Goal: Task Accomplishment & Management: Manage account settings

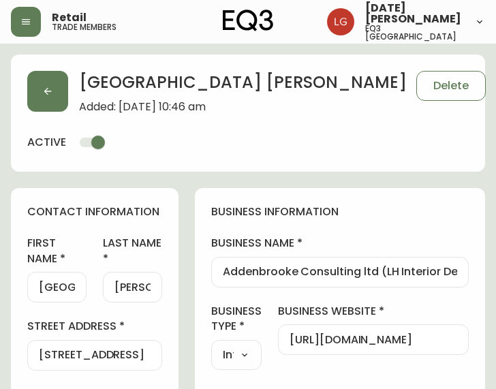
select select "BC"
select select "CA"
select select "CA_EN"
select select "Other"
select select "Interior Designer"
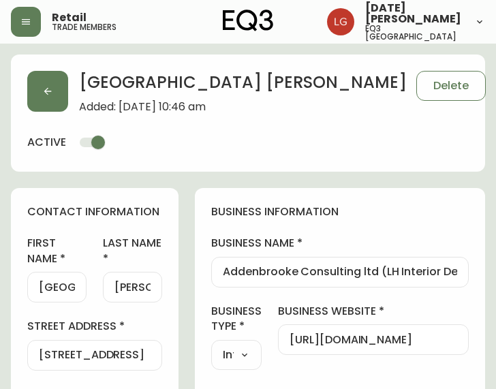
select select "cjw10z96p001r6gs00juufhhe"
select select "true"
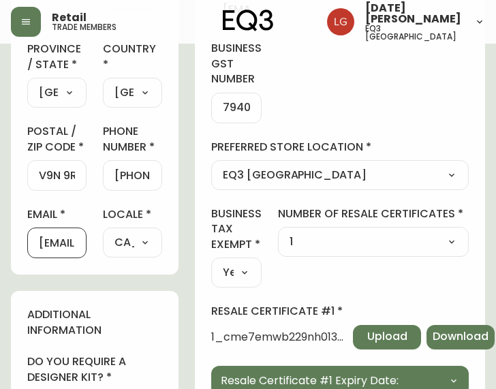
scroll to position [492, 0]
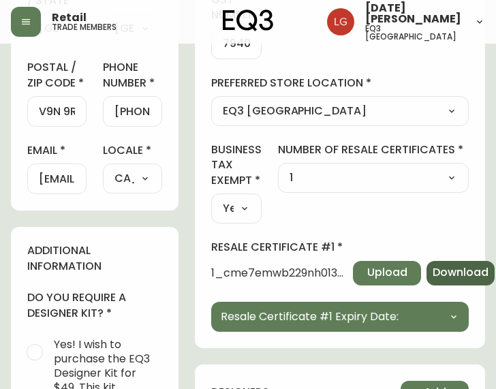
click at [458, 277] on span "Download" at bounding box center [461, 272] width 56 height 15
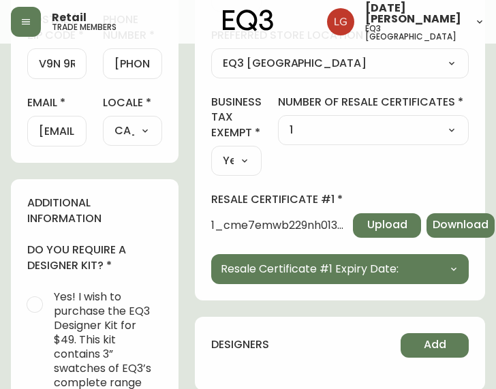
scroll to position [560, 0]
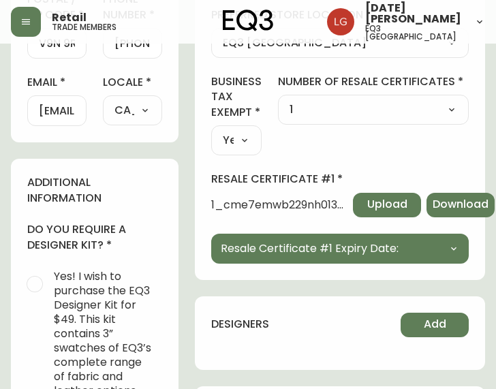
click at [316, 205] on span "1_cme7emwb229nh0130h6qazah8.jpg" at bounding box center [279, 205] width 136 height 12
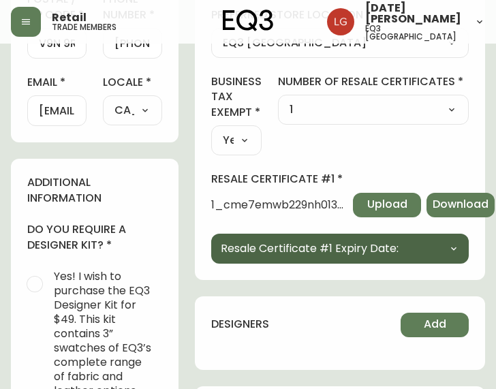
click at [324, 257] on button "Resale Certificate #1 Expiry Date:" at bounding box center [339, 249] width 257 height 30
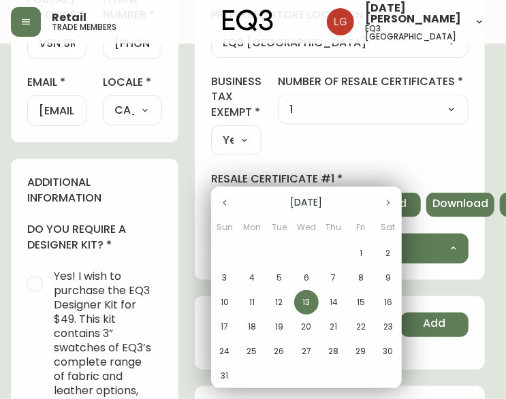
click at [364, 158] on div at bounding box center [253, 199] width 506 height 399
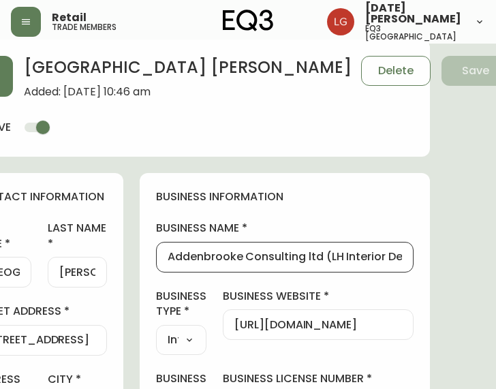
scroll to position [15, 72]
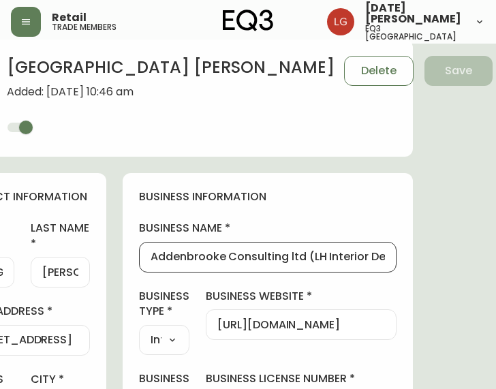
drag, startPoint x: 224, startPoint y: 263, endPoint x: 501, endPoint y: 254, distance: 277.4
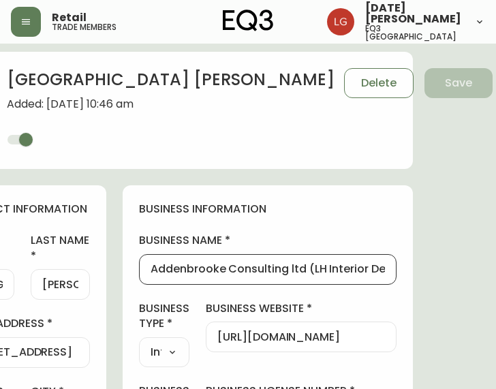
scroll to position [0, 72]
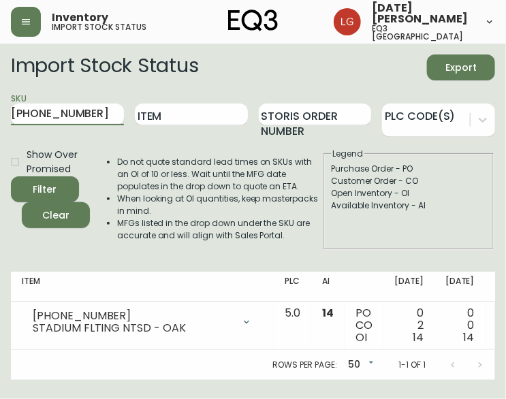
scroll to position [0, 296]
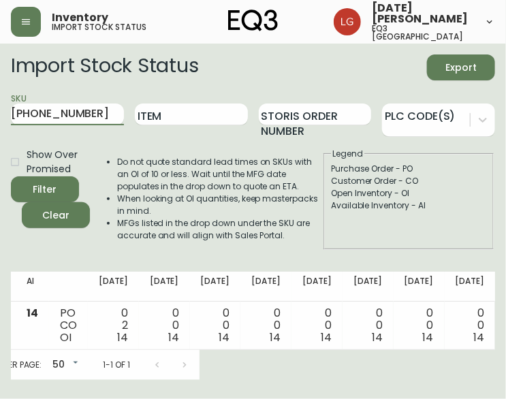
drag, startPoint x: 89, startPoint y: 118, endPoint x: -4, endPoint y: 131, distance: 93.6
click at [0, 131] on html "Inventory import stock status Lucia Guzman eq3 vancouver Import Stock Status Ex…" at bounding box center [253, 190] width 506 height 380
type input "7080-004-16"
click at [11, 176] on button "Filter" at bounding box center [45, 189] width 68 height 26
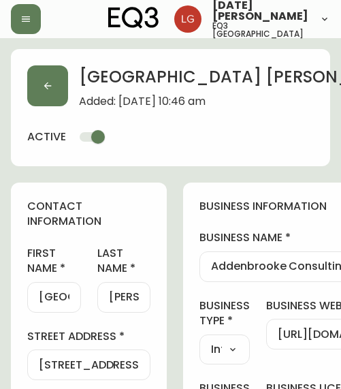
select select "BC"
select select "CA"
select select "CA_EN"
select select "Other"
select select "Interior Designer"
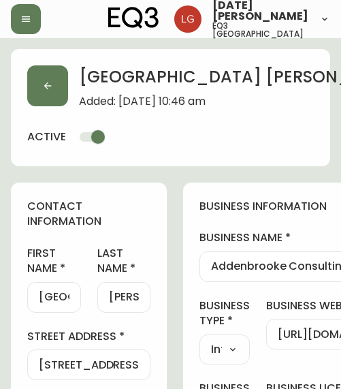
select select "cjw10z96p001r6gs00juufhhe"
select select "true"
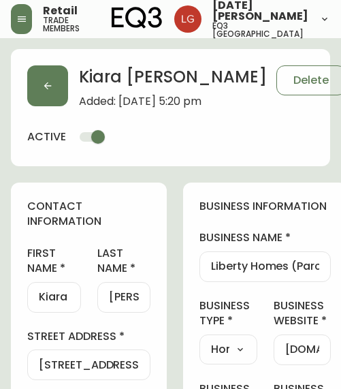
select select "BC"
select select "CA"
select select "CA_EN"
select select "Other"
select select "Home Builder"
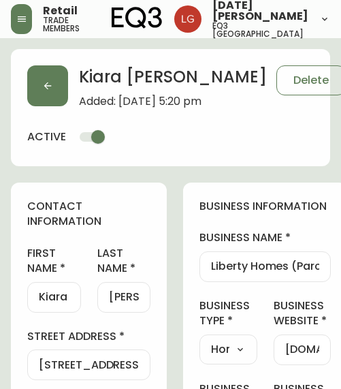
select select "cjw10z96p001r6gs00juufhhe"
select select "false"
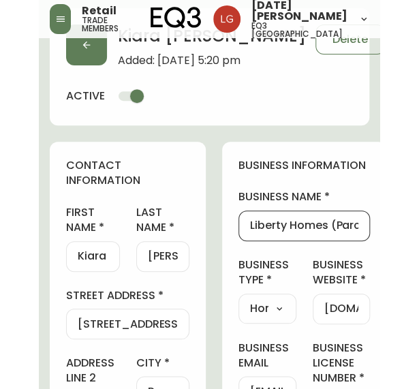
scroll to position [46, 0]
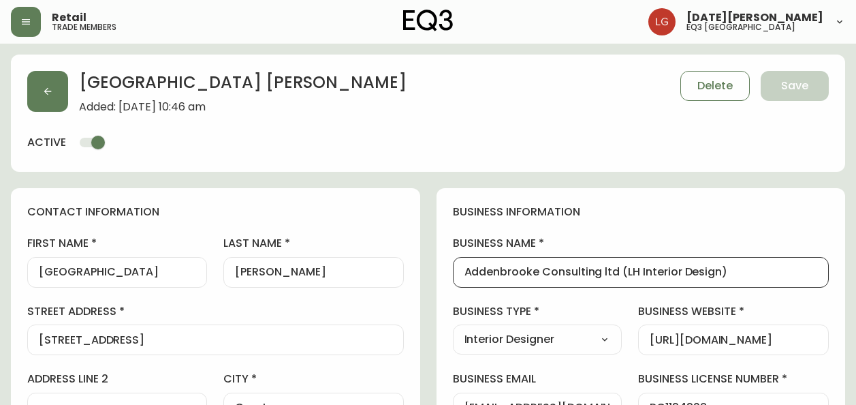
select select "BC"
select select "CA"
select select "CA_EN"
select select "Other"
select select "Interior Designer"
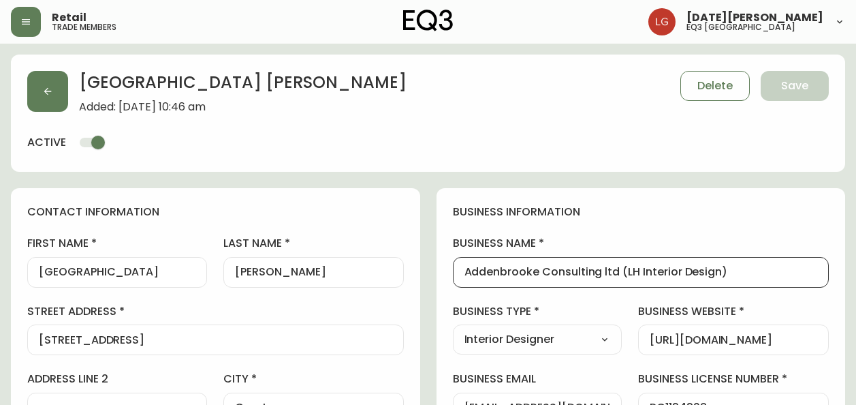
select select "cjw10z96p001r6gs00juufhhe"
select select "true"
